Goal: Information Seeking & Learning: Learn about a topic

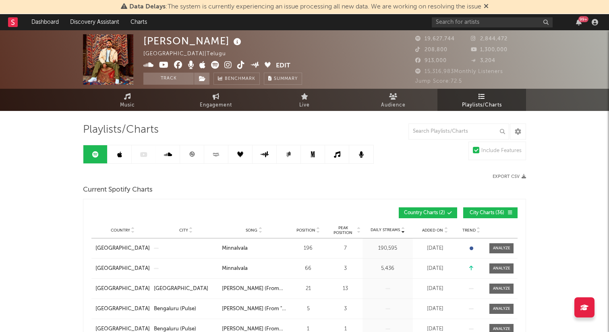
click at [489, 6] on icon at bounding box center [486, 6] width 5 height 6
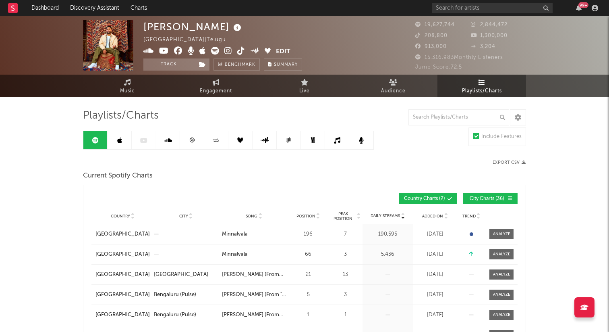
click at [480, 91] on span "Playlists/Charts" at bounding box center [482, 91] width 40 height 10
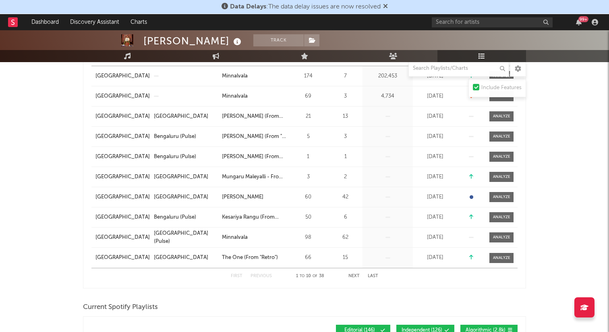
scroll to position [174, 0]
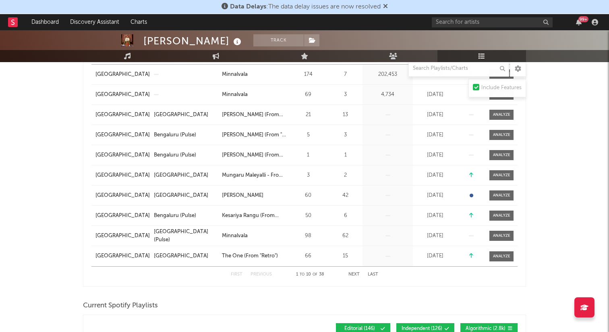
click at [356, 275] on button "Next" at bounding box center [353, 274] width 11 height 4
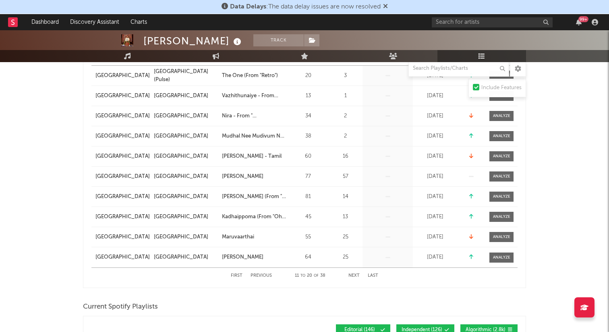
scroll to position [173, 0]
click at [353, 276] on button "Next" at bounding box center [353, 275] width 11 height 4
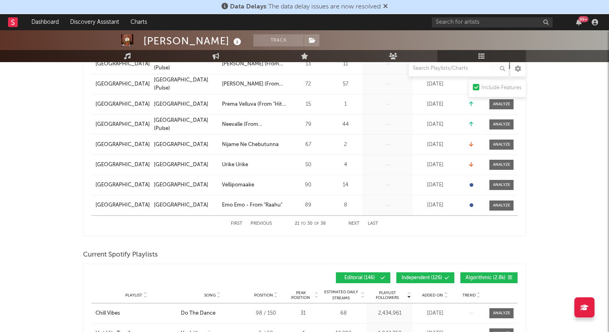
scroll to position [228, 0]
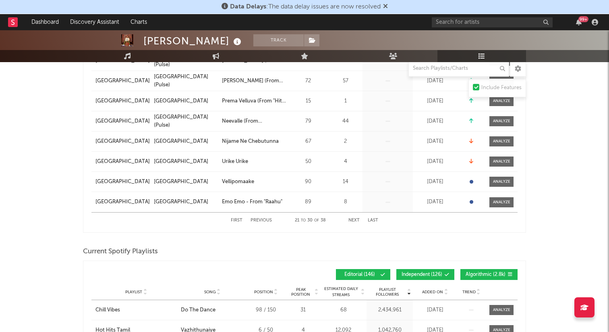
click at [357, 220] on button "Next" at bounding box center [353, 220] width 11 height 4
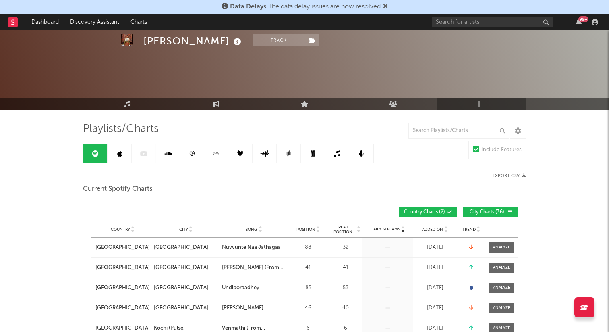
scroll to position [0, 0]
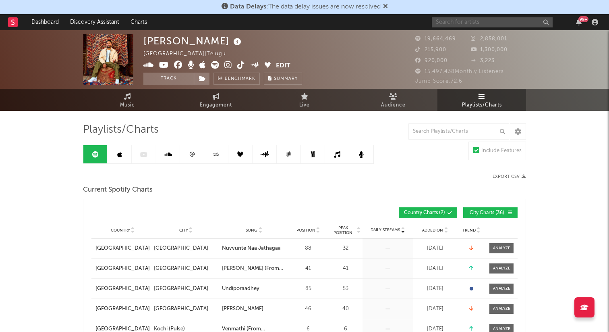
click at [474, 23] on input "text" at bounding box center [492, 22] width 121 height 10
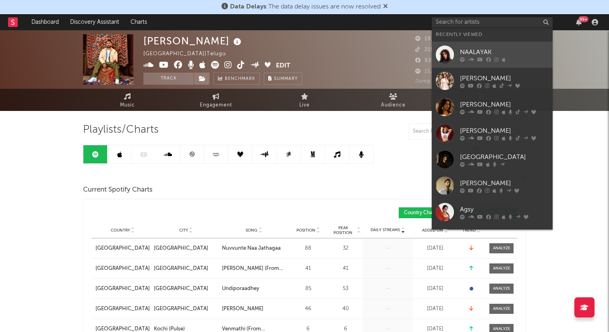
click at [489, 50] on div "NAALAYAK" at bounding box center [504, 52] width 89 height 10
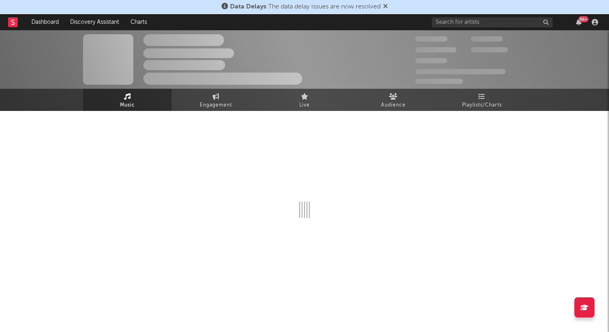
click at [386, 7] on icon at bounding box center [385, 6] width 5 height 6
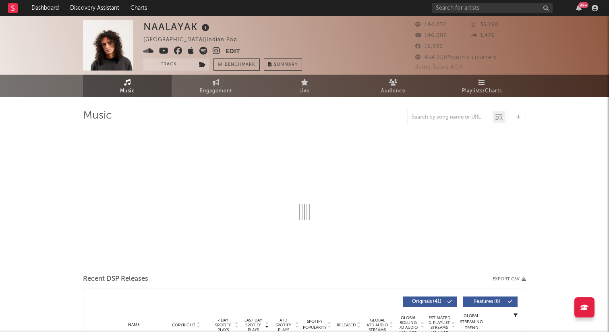
select select "6m"
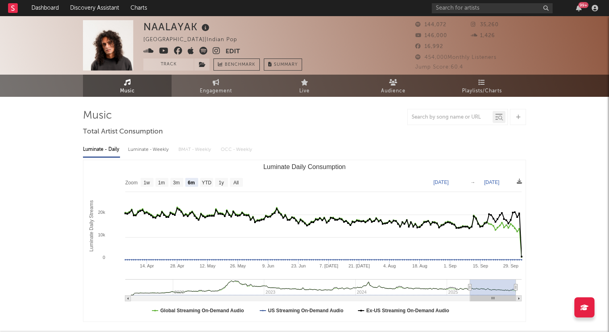
select select "6m"
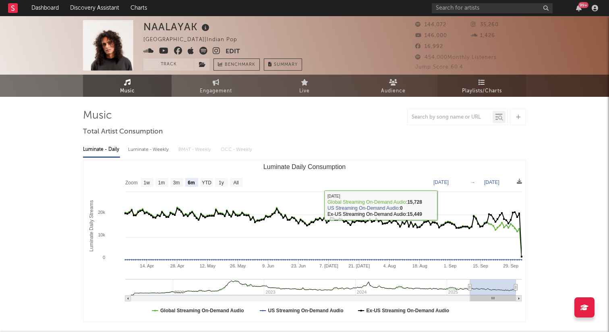
click at [489, 80] on link "Playlists/Charts" at bounding box center [481, 86] width 89 height 22
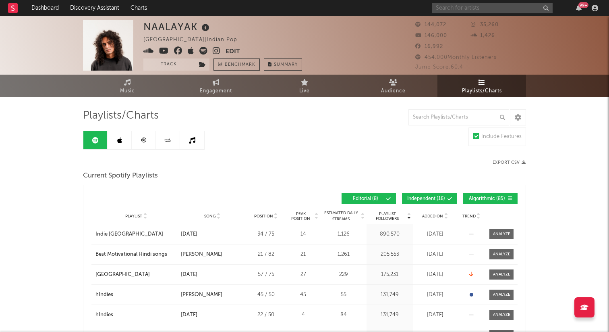
click at [479, 5] on input "text" at bounding box center [492, 8] width 121 height 10
click at [448, 6] on input "text" at bounding box center [492, 8] width 121 height 10
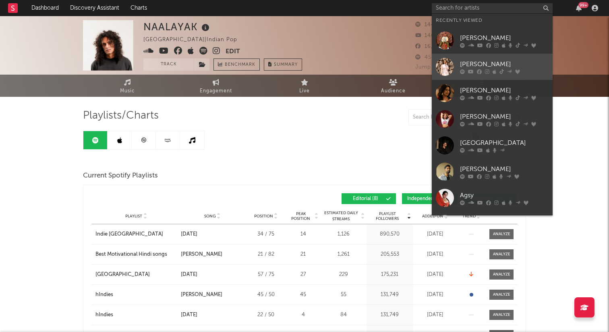
click at [489, 64] on div "[PERSON_NAME]" at bounding box center [504, 64] width 89 height 10
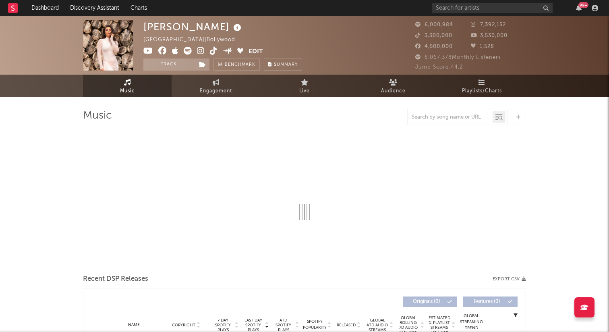
select select "6m"
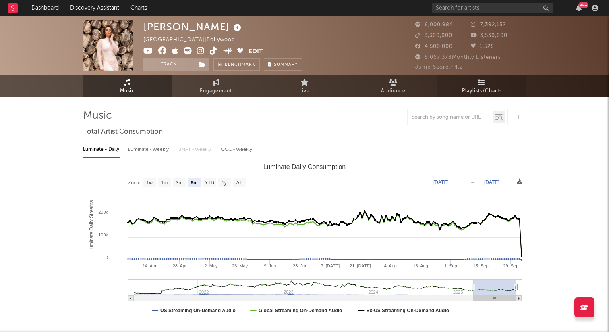
select select "6m"
click at [485, 86] on span "Playlists/Charts" at bounding box center [482, 91] width 40 height 10
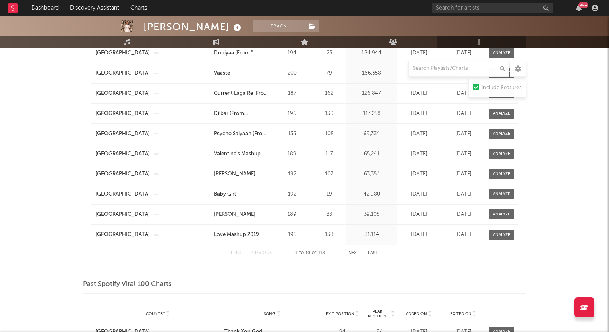
scroll to position [473, 0]
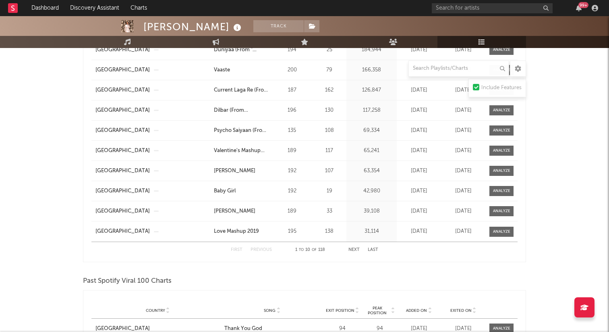
click at [355, 248] on button "Next" at bounding box center [353, 249] width 11 height 4
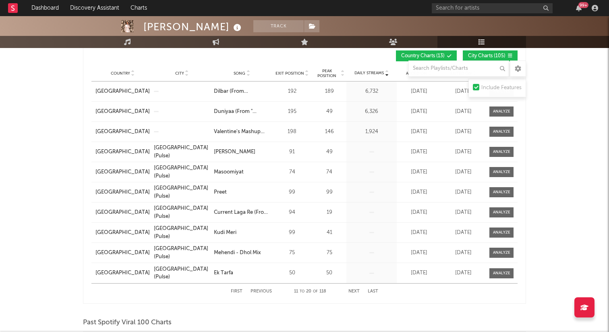
scroll to position [429, 0]
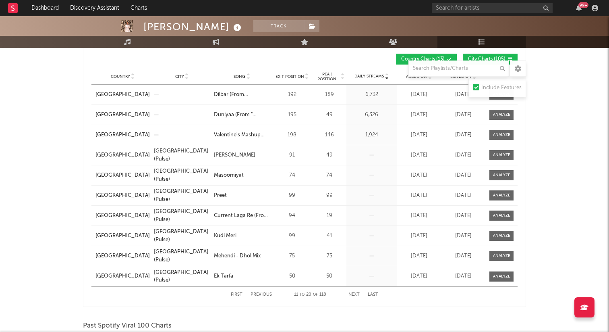
click at [356, 295] on button "Next" at bounding box center [353, 294] width 11 height 4
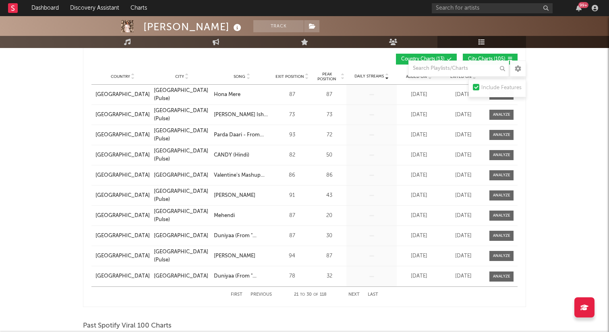
click at [356, 294] on button "Next" at bounding box center [353, 294] width 11 height 4
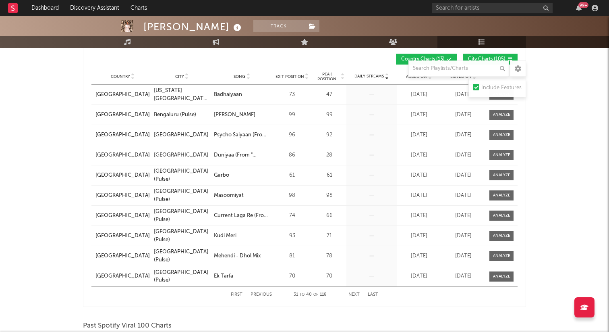
click at [356, 294] on button "Next" at bounding box center [353, 294] width 11 height 4
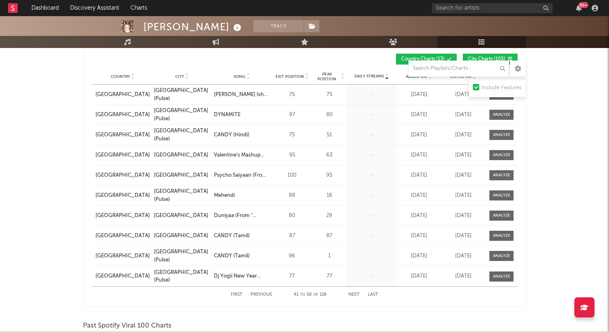
click at [356, 294] on button "Next" at bounding box center [353, 294] width 11 height 4
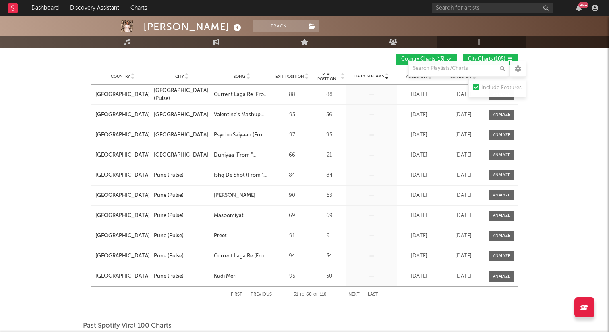
click at [356, 294] on button "Next" at bounding box center [353, 294] width 11 height 4
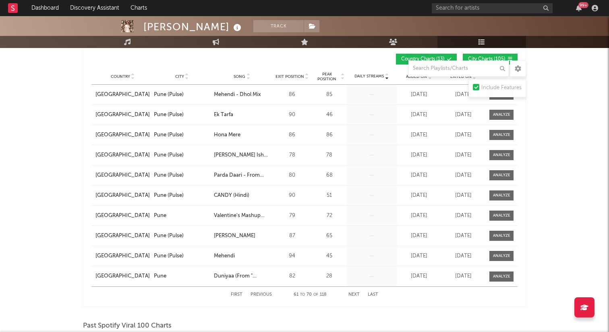
click at [356, 294] on button "Next" at bounding box center [353, 294] width 11 height 4
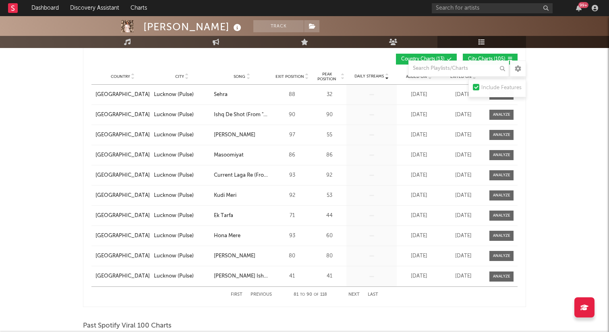
click at [356, 294] on button "Next" at bounding box center [353, 294] width 11 height 4
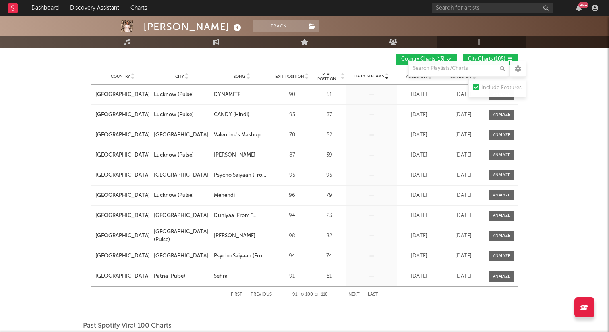
click at [356, 294] on button "Next" at bounding box center [353, 294] width 11 height 4
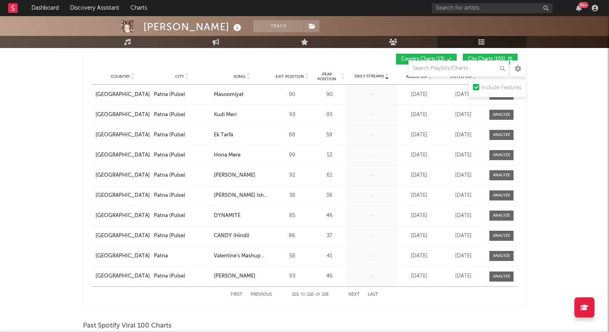
click at [356, 294] on button "Next" at bounding box center [353, 294] width 11 height 4
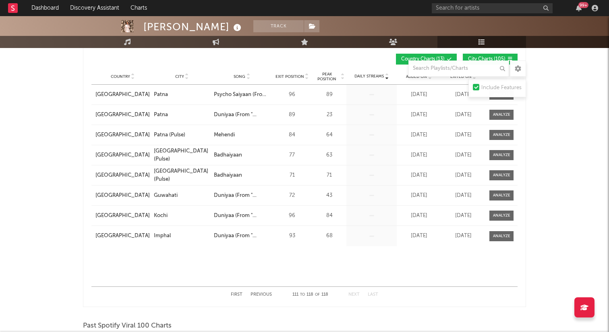
click at [356, 294] on button "Next" at bounding box center [353, 294] width 11 height 4
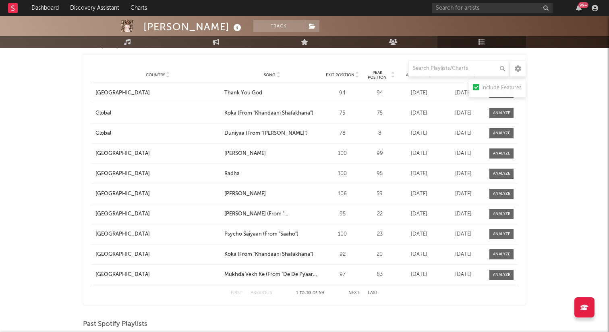
scroll to position [705, 0]
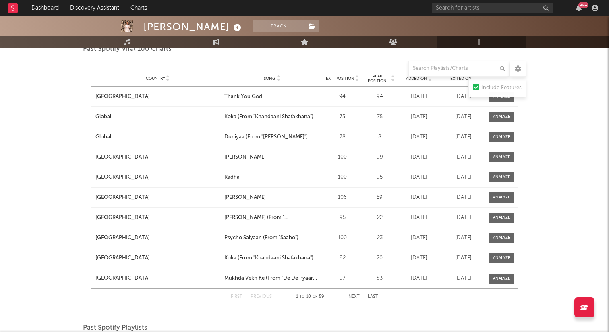
click at [352, 296] on button "Next" at bounding box center [353, 296] width 11 height 4
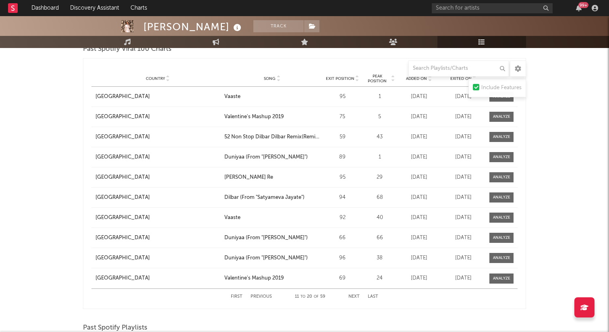
click at [355, 295] on button "Next" at bounding box center [353, 296] width 11 height 4
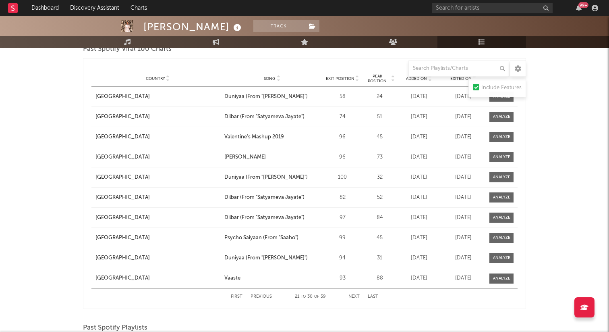
click at [355, 295] on button "Next" at bounding box center [353, 296] width 11 height 4
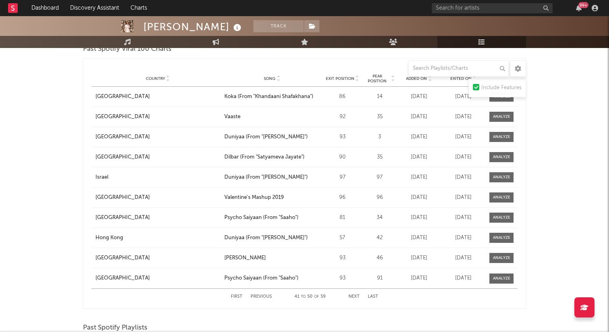
click at [355, 295] on button "Next" at bounding box center [353, 296] width 11 height 4
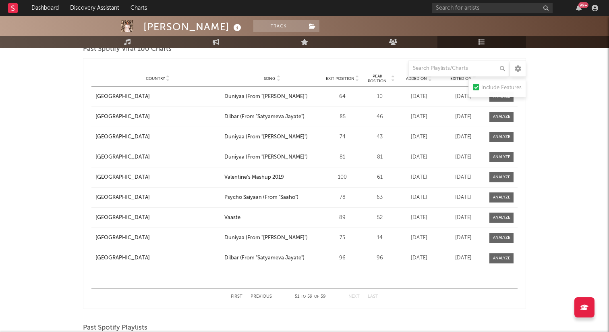
click at [355, 295] on button "Next" at bounding box center [353, 296] width 11 height 4
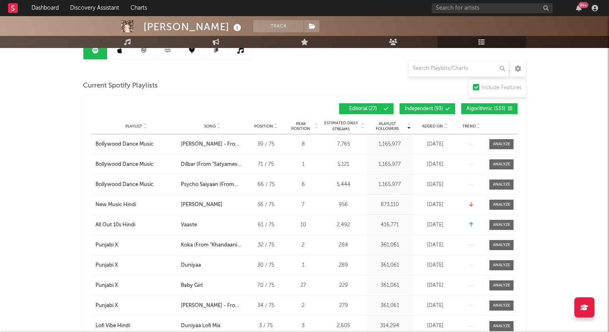
scroll to position [0, 0]
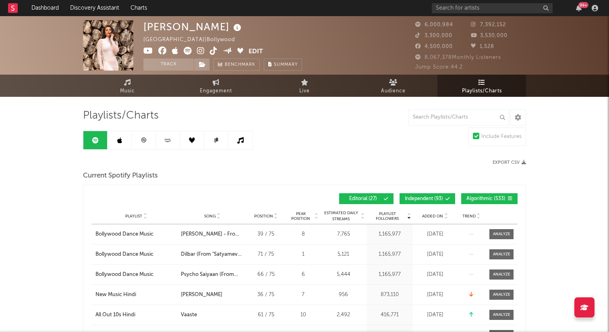
click at [11, 11] on rect at bounding box center [13, 8] width 10 height 10
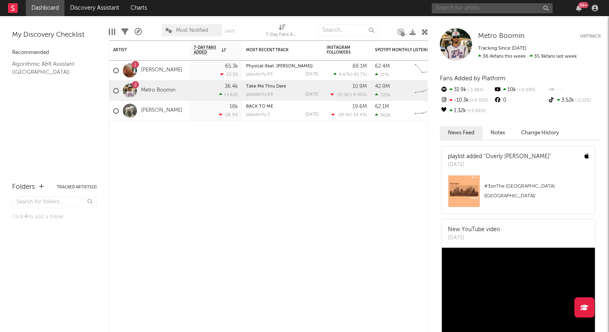
click at [494, 11] on input "text" at bounding box center [492, 8] width 121 height 10
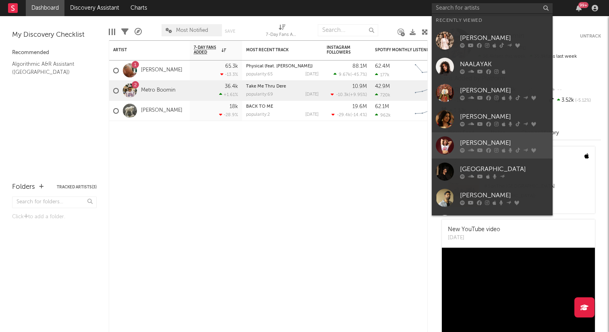
click at [485, 152] on link "[PERSON_NAME]" at bounding box center [492, 145] width 121 height 26
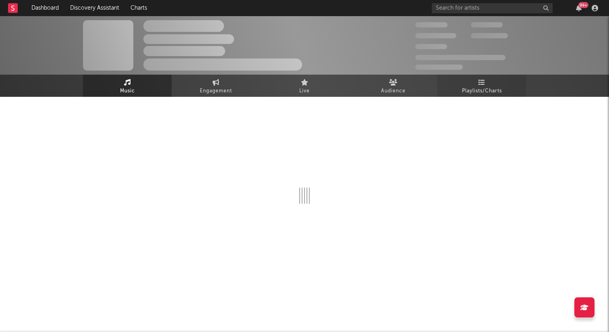
click at [486, 91] on span "Playlists/Charts" at bounding box center [482, 91] width 40 height 10
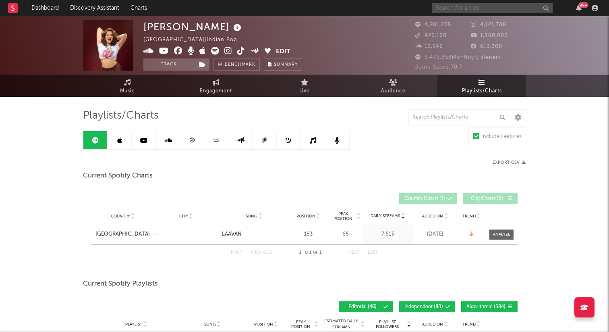
click at [455, 4] on input "text" at bounding box center [492, 8] width 121 height 10
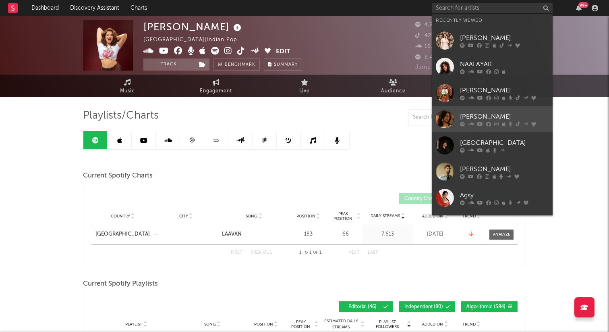
click at [495, 122] on icon at bounding box center [496, 123] width 4 height 5
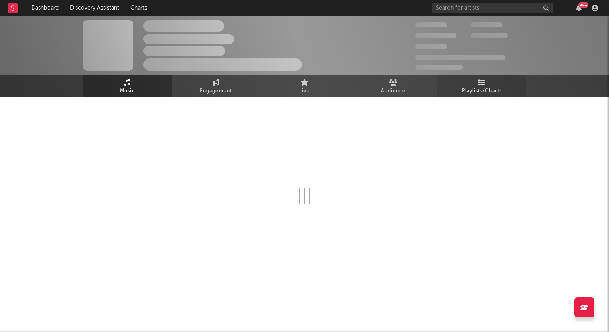
click at [477, 84] on link "Playlists/Charts" at bounding box center [481, 86] width 89 height 22
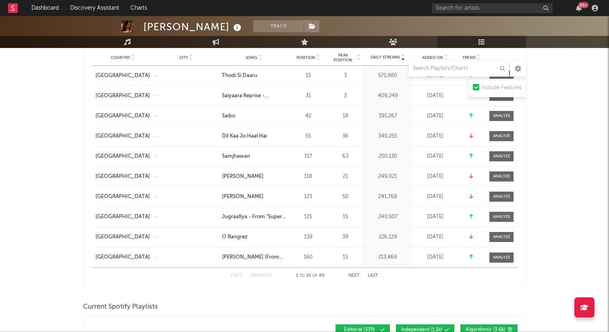
scroll to position [159, 0]
click at [358, 275] on button "Next" at bounding box center [353, 275] width 11 height 4
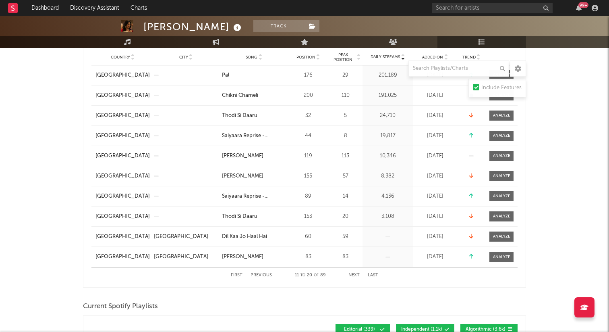
click at [358, 275] on button "Next" at bounding box center [353, 275] width 11 height 4
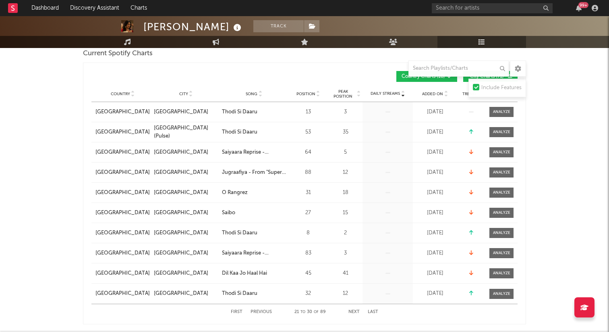
scroll to position [145, 0]
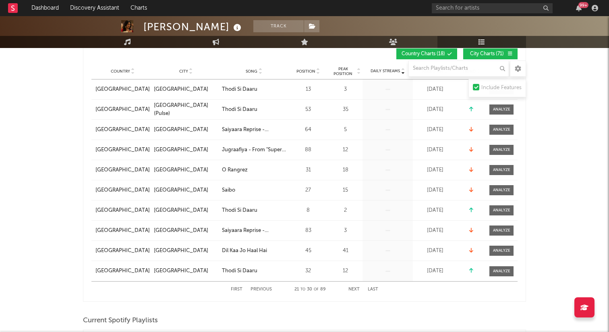
click at [354, 288] on button "Next" at bounding box center [353, 289] width 11 height 4
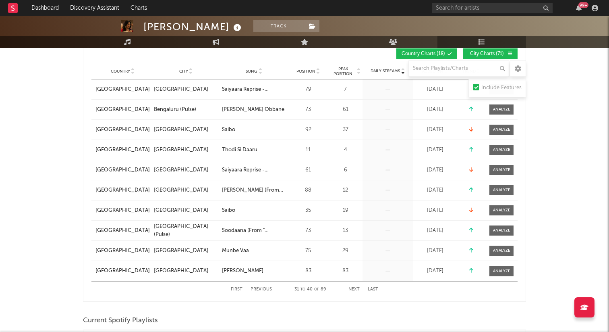
click at [354, 288] on button "Next" at bounding box center [353, 289] width 11 height 4
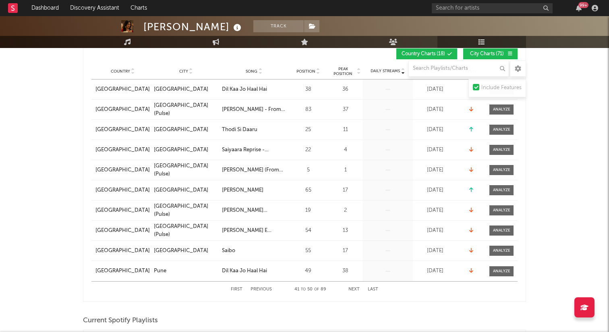
click at [354, 288] on button "Next" at bounding box center [353, 289] width 11 height 4
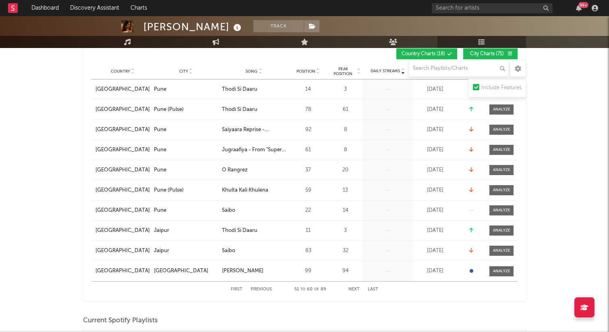
click at [354, 288] on button "Next" at bounding box center [353, 289] width 11 height 4
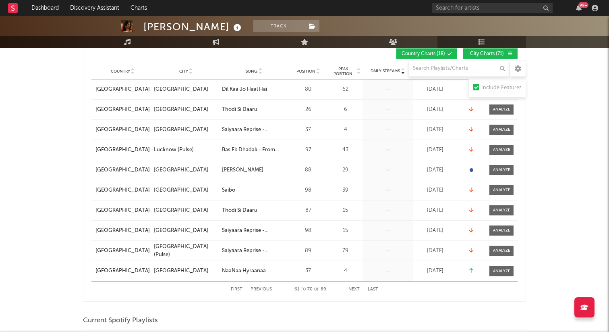
click at [354, 288] on button "Next" at bounding box center [353, 289] width 11 height 4
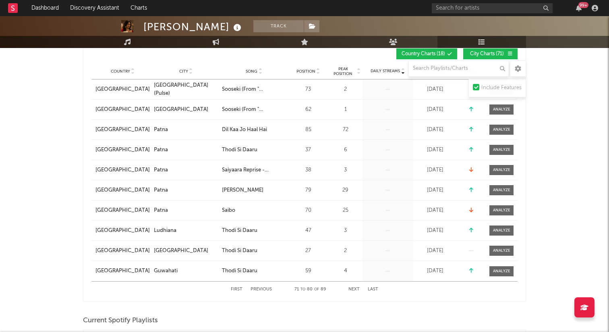
click at [354, 288] on button "Next" at bounding box center [353, 289] width 11 height 4
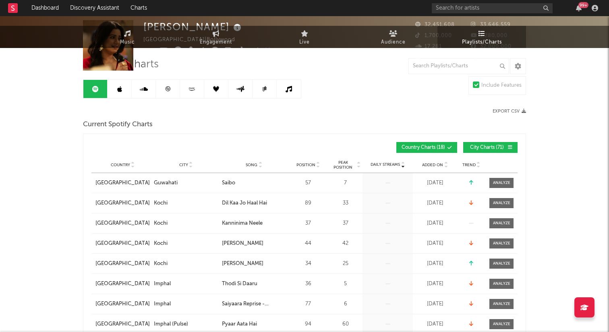
scroll to position [0, 0]
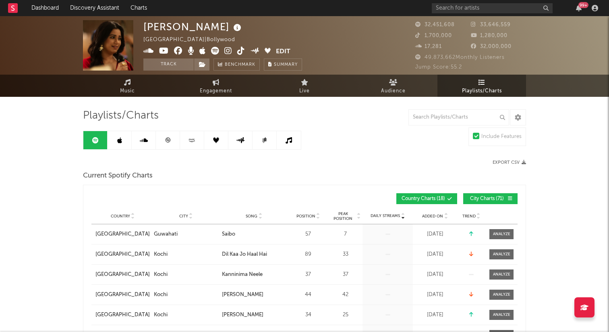
click at [18, 5] on div at bounding box center [17, 8] width 18 height 16
click at [12, 13] on link at bounding box center [13, 8] width 10 height 16
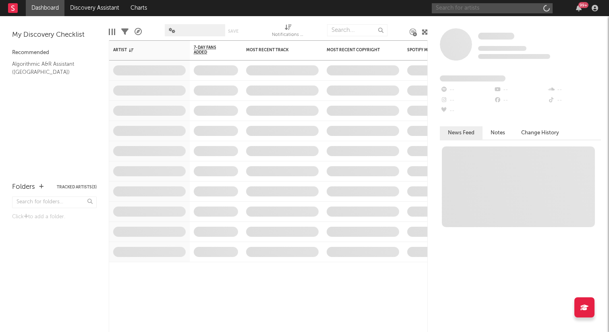
click at [509, 10] on input "text" at bounding box center [492, 8] width 121 height 10
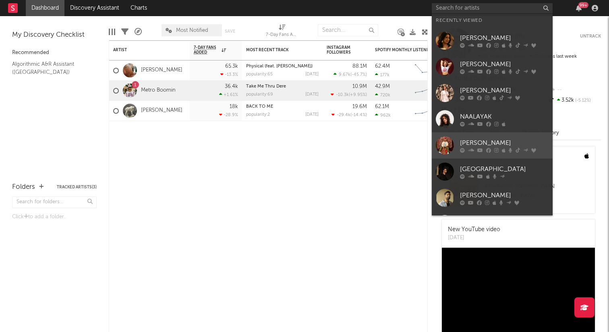
click at [472, 155] on link "[PERSON_NAME]" at bounding box center [492, 145] width 121 height 26
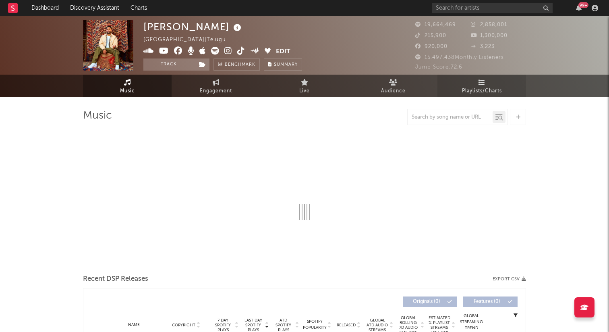
click at [487, 89] on span "Playlists/Charts" at bounding box center [482, 91] width 40 height 10
